Goal: Task Accomplishment & Management: Manage account settings

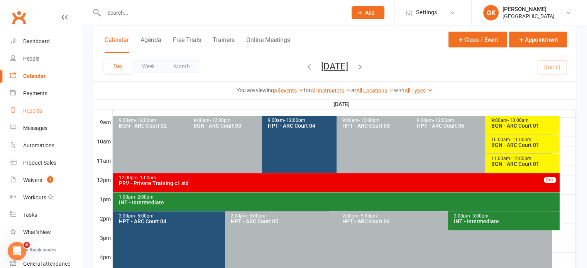
click at [26, 105] on link "Reports" at bounding box center [45, 110] width 71 height 17
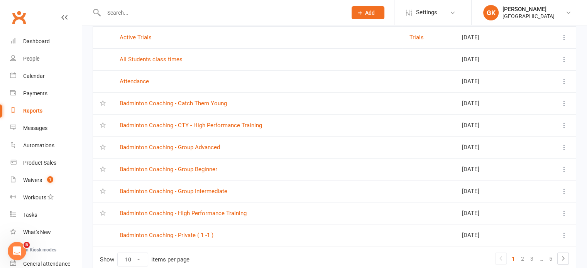
scroll to position [115, 0]
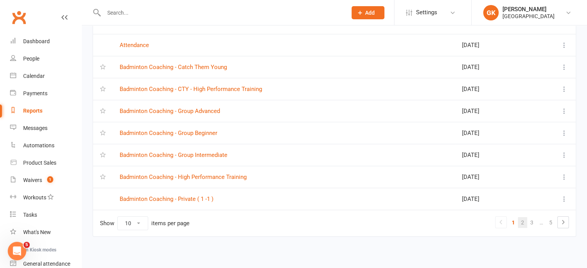
click at [522, 220] on link "2" at bounding box center [522, 222] width 9 height 11
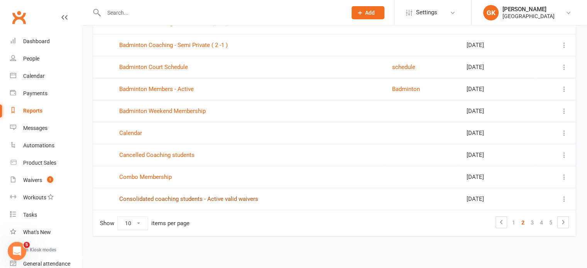
click at [236, 196] on link "Consolidated coaching students - Active valid waivers" at bounding box center [188, 199] width 139 height 7
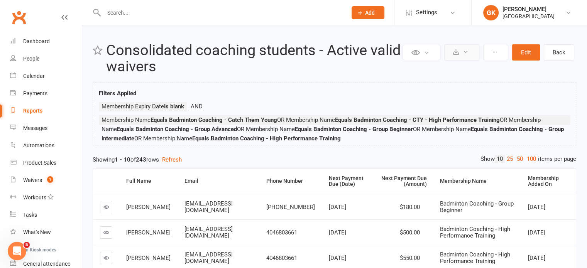
click at [468, 52] on icon at bounding box center [466, 52] width 6 height 6
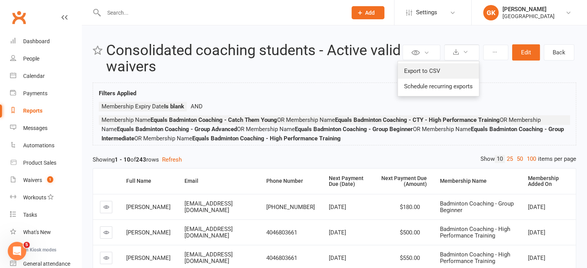
click at [438, 70] on link "Export to CSV" at bounding box center [438, 70] width 81 height 15
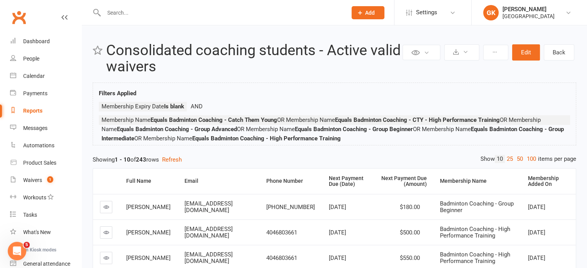
click at [150, 19] on div at bounding box center [217, 12] width 249 height 25
click at [149, 16] on input "text" at bounding box center [221, 12] width 240 height 11
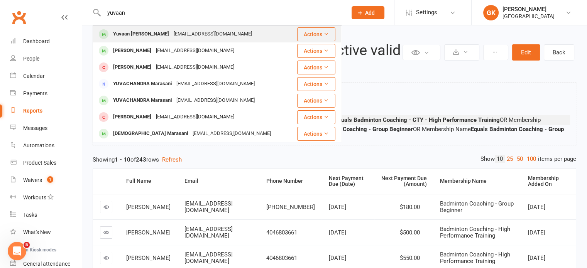
type input "yuvaan"
click at [150, 32] on div "Yuvaan [PERSON_NAME]" at bounding box center [141, 34] width 61 height 11
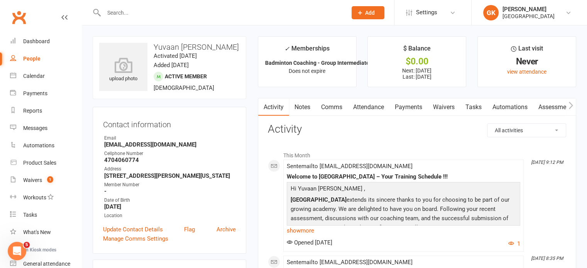
drag, startPoint x: 177, startPoint y: 56, endPoint x: 155, endPoint y: 46, distance: 24.3
click at [155, 46] on h3 "Yuvaan [PERSON_NAME]" at bounding box center [169, 47] width 140 height 8
copy h3 "Yuvaan [PERSON_NAME]"
click at [139, 15] on input "text" at bounding box center [221, 12] width 240 height 11
paste input "[PERSON_NAME]"
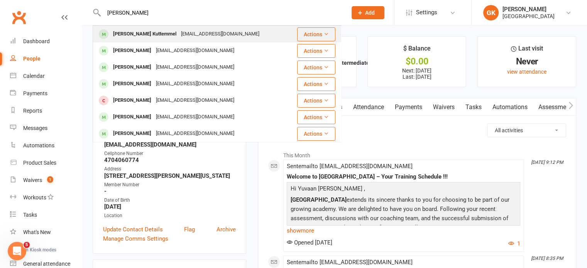
type input "[PERSON_NAME]"
click at [133, 33] on div "[PERSON_NAME] Kuttemmel" at bounding box center [145, 34] width 68 height 11
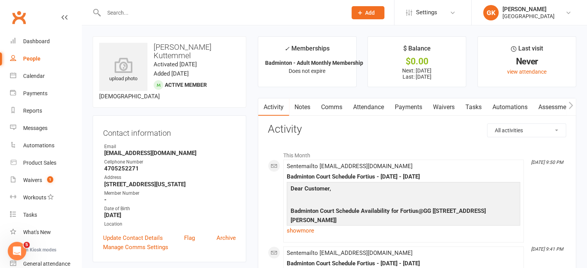
click at [135, 11] on input "text" at bounding box center [221, 12] width 240 height 11
paste input "[PERSON_NAME]"
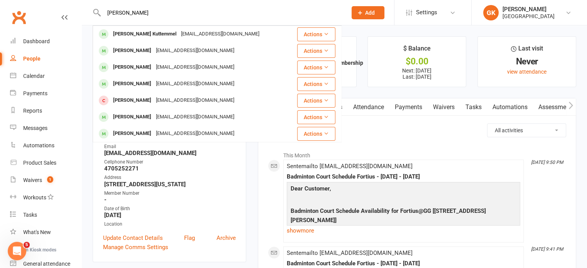
drag, startPoint x: 147, startPoint y: 12, endPoint x: 88, endPoint y: 12, distance: 58.3
click at [88, 12] on react-component "[PERSON_NAME] Kuttemmel [PERSON_NAME] Kuttemmel [EMAIL_ADDRESS][DOMAIN_NAME] Ac…" at bounding box center [170, 12] width 341 height 25
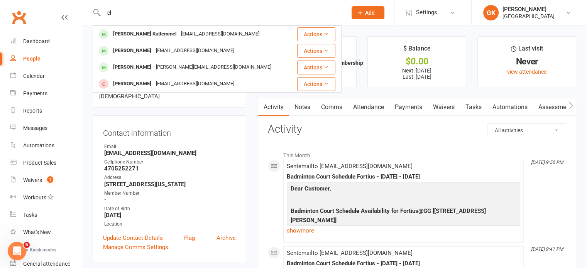
type input "l"
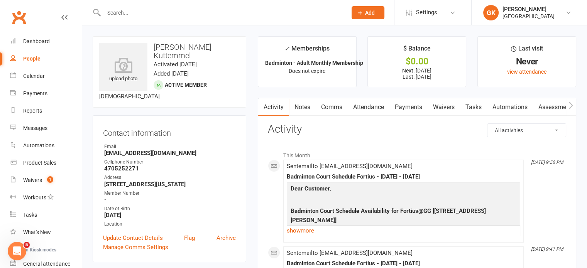
paste input "[PERSON_NAME]"
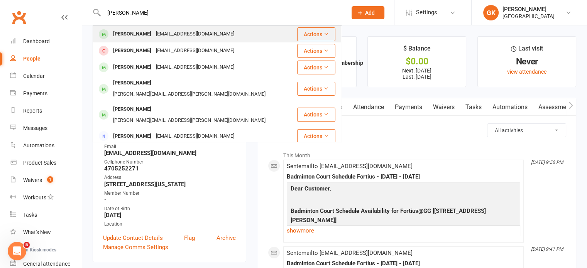
type input "[PERSON_NAME]"
click at [150, 36] on div "[PERSON_NAME]" at bounding box center [132, 34] width 43 height 11
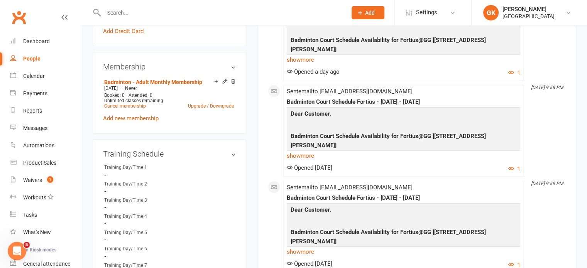
scroll to position [274, 0]
click at [167, 14] on input "text" at bounding box center [221, 12] width 240 height 11
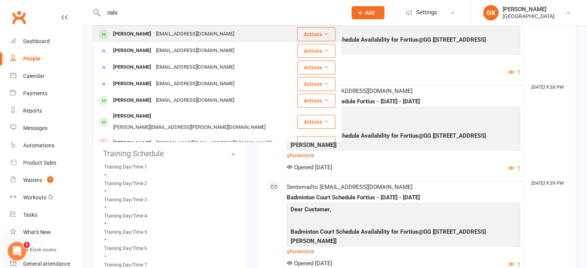
type input "rishi"
click at [134, 35] on div "[PERSON_NAME]" at bounding box center [132, 34] width 43 height 11
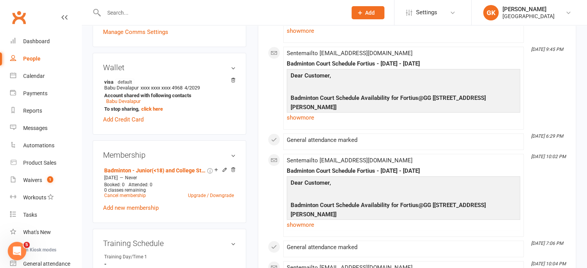
scroll to position [341, 0]
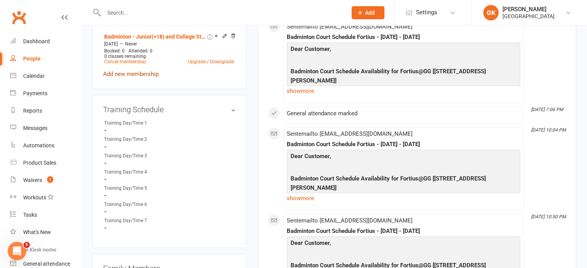
click at [145, 75] on link "Add new membership" at bounding box center [131, 74] width 56 height 7
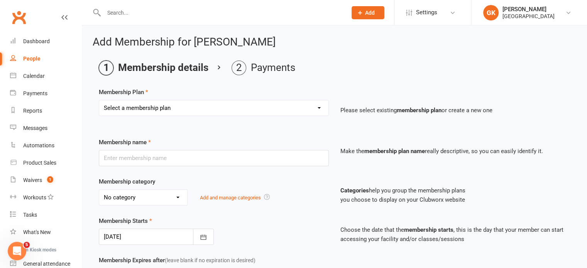
drag, startPoint x: 196, startPoint y: 41, endPoint x: 267, endPoint y: 39, distance: 71.0
click at [267, 39] on h2 "Add Membership for [PERSON_NAME]" at bounding box center [334, 42] width 483 height 12
copy h2 "[PERSON_NAME]"
